Goal: Task Accomplishment & Management: Use online tool/utility

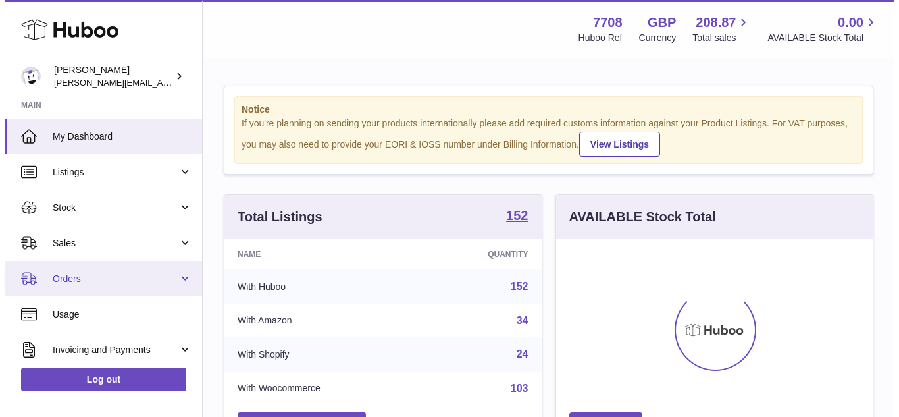
scroll to position [205, 317]
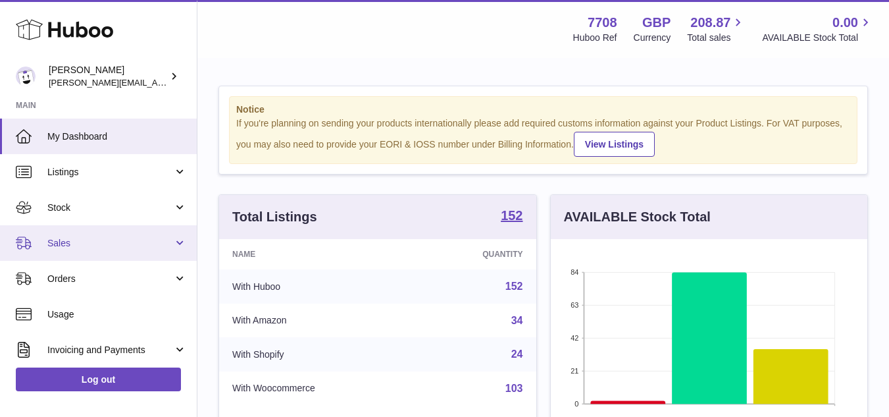
click at [96, 245] on span "Sales" at bounding box center [110, 243] width 126 height 13
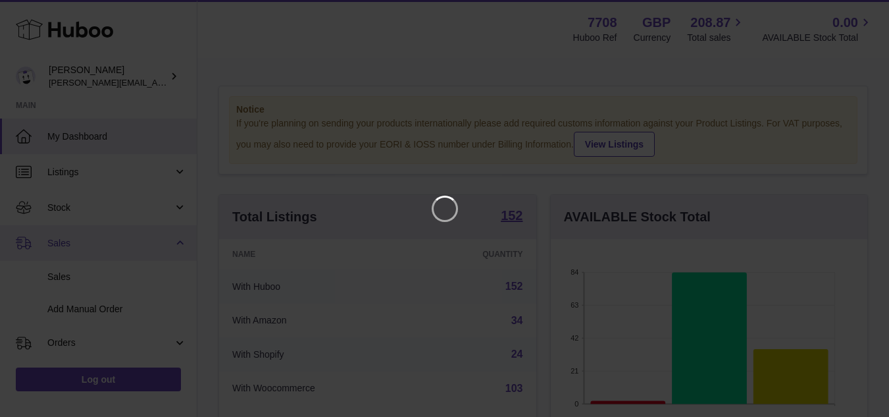
scroll to position [205, 322]
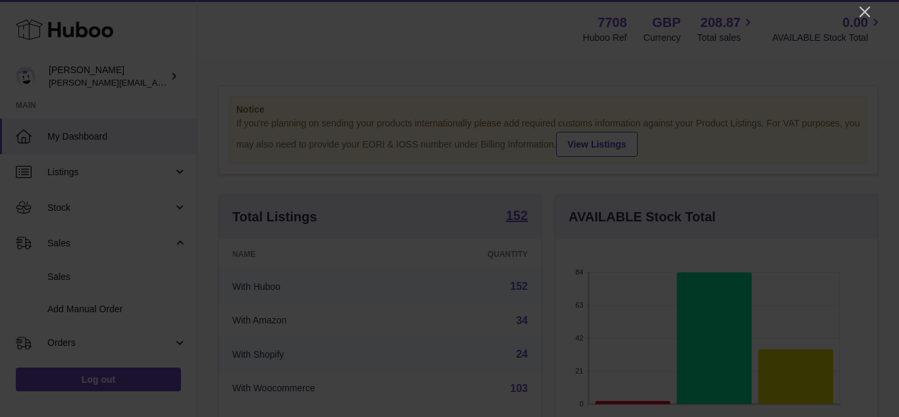
click at [868, 7] on icon "Close" at bounding box center [865, 12] width 16 height 16
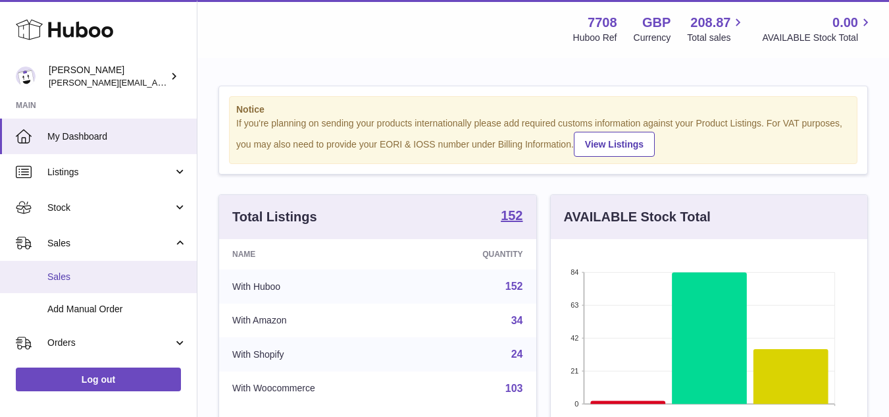
scroll to position [657970, 657858]
click at [59, 285] on link "Sales" at bounding box center [98, 277] width 197 height 32
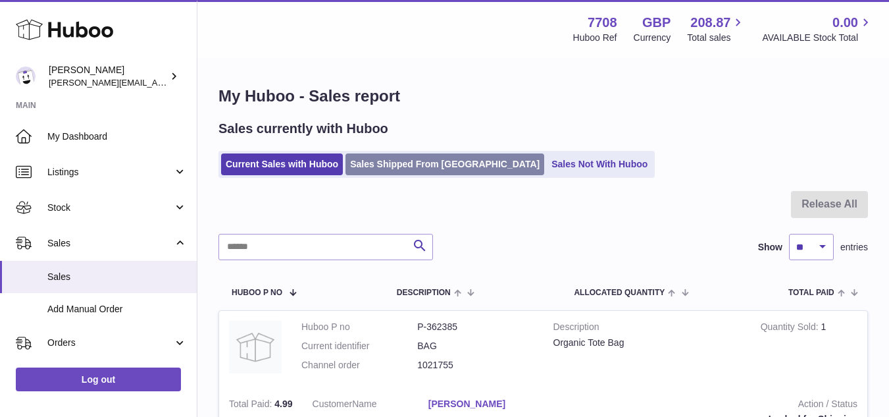
click at [424, 165] on link "Sales Shipped From [GEOGRAPHIC_DATA]" at bounding box center [445, 164] width 199 height 22
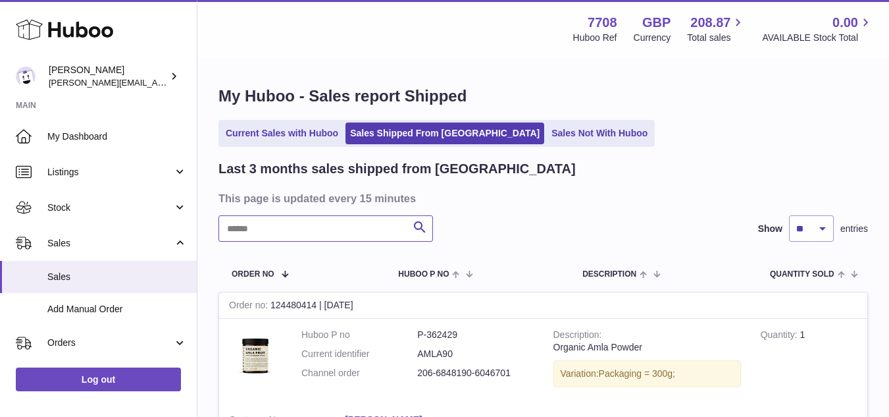
click at [301, 230] on input "text" at bounding box center [326, 228] width 215 height 26
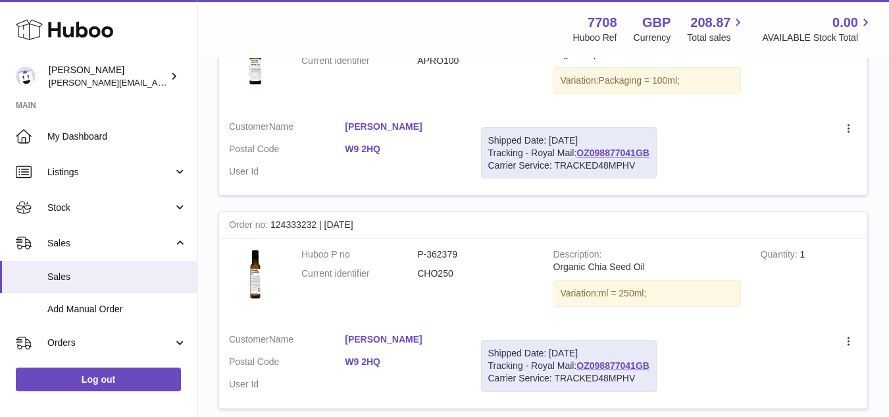
scroll to position [263, 0]
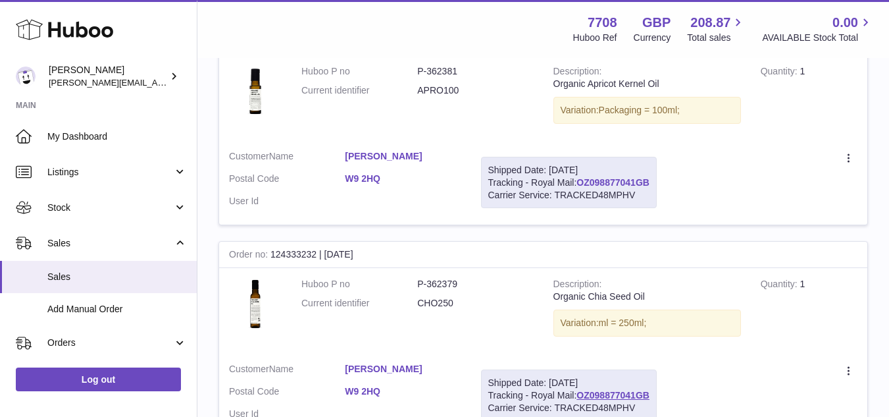
type input "***"
click at [620, 187] on link "OZ098877041GB" at bounding box center [613, 182] width 73 height 11
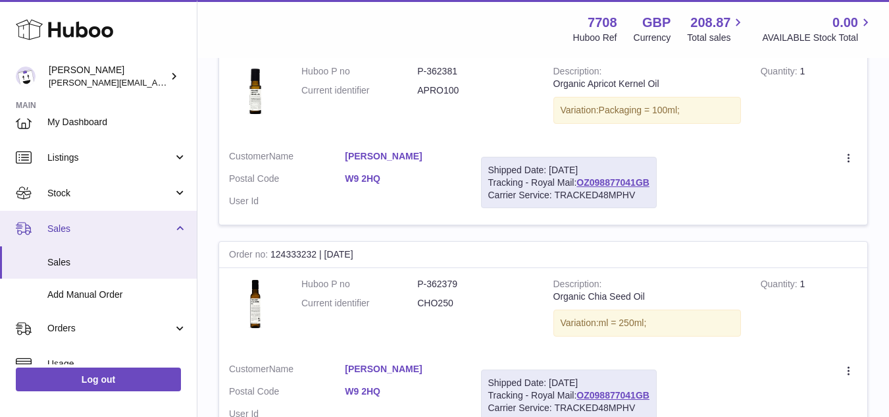
scroll to position [0, 0]
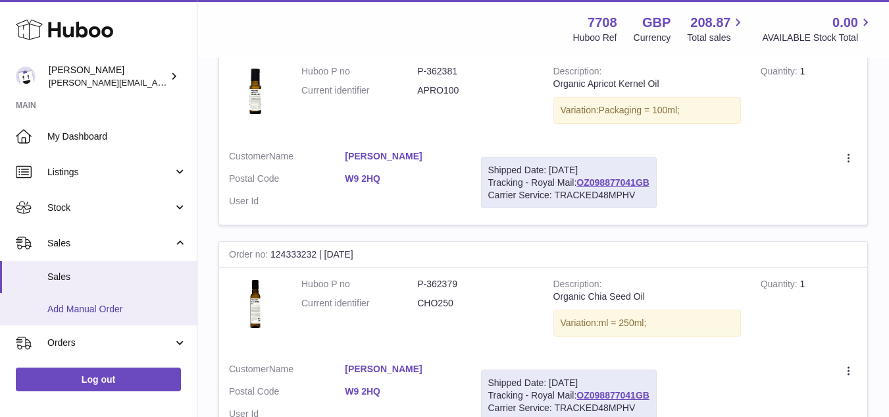
click at [74, 315] on link "Add Manual Order" at bounding box center [98, 309] width 197 height 32
